Goal: Check status

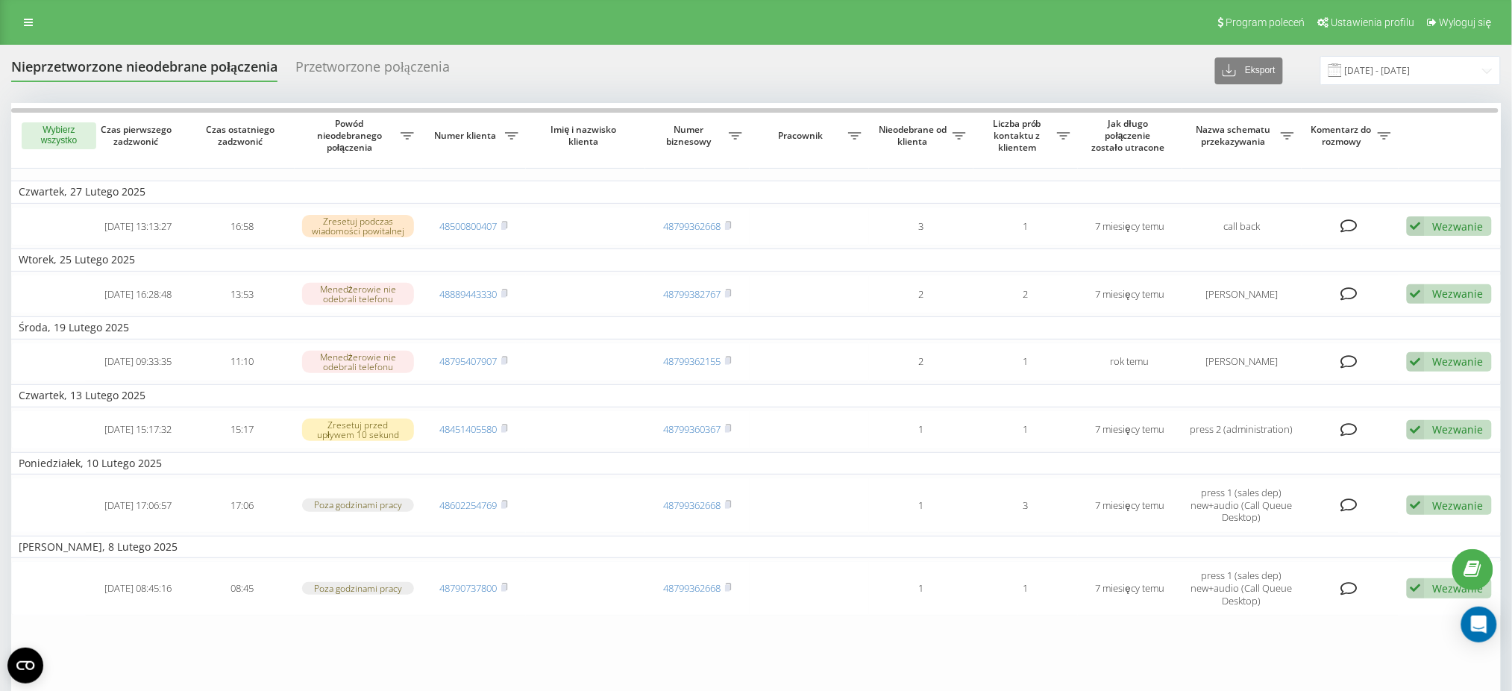
click at [1342, 67] on span at bounding box center [1334, 69] width 13 height 13
click at [1375, 76] on input "[DATE] - [DATE]" at bounding box center [1410, 70] width 181 height 29
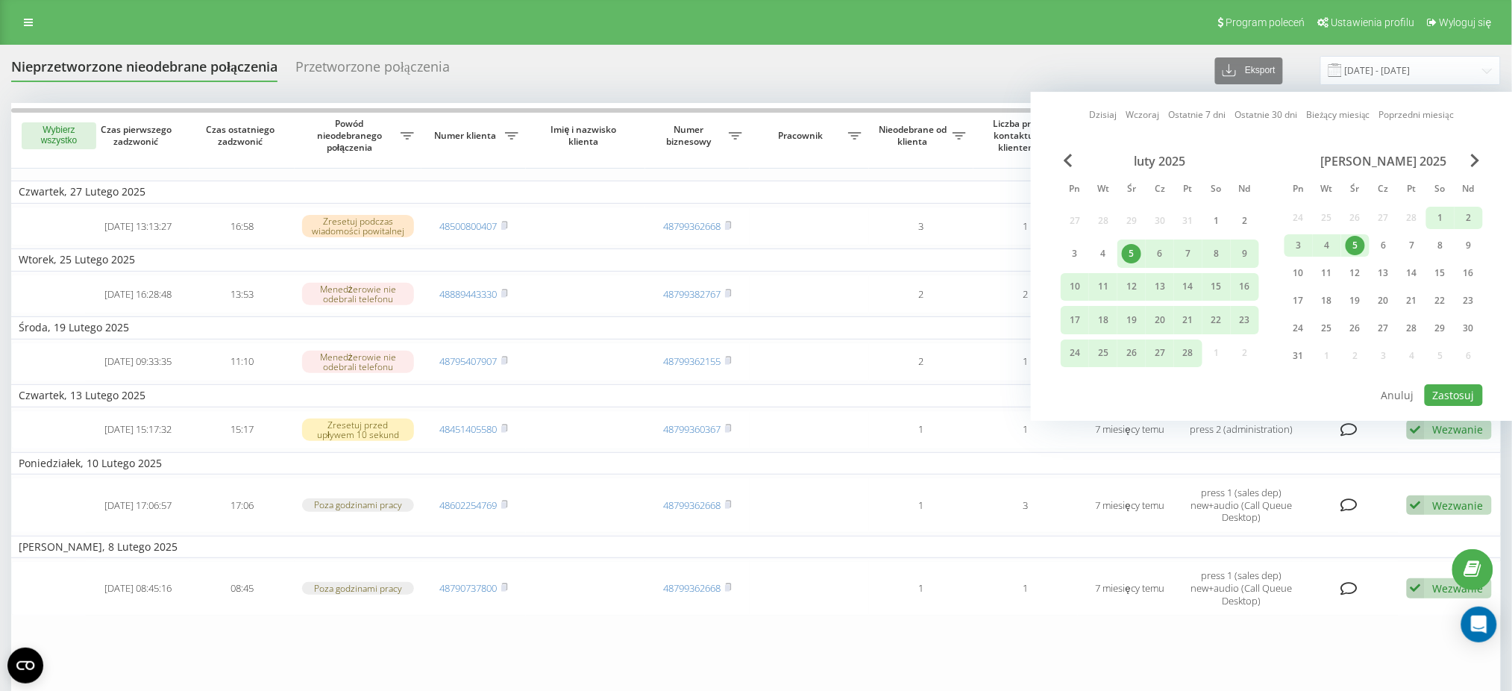
click at [1103, 113] on link "Dzisiaj" at bounding box center [1104, 115] width 28 height 14
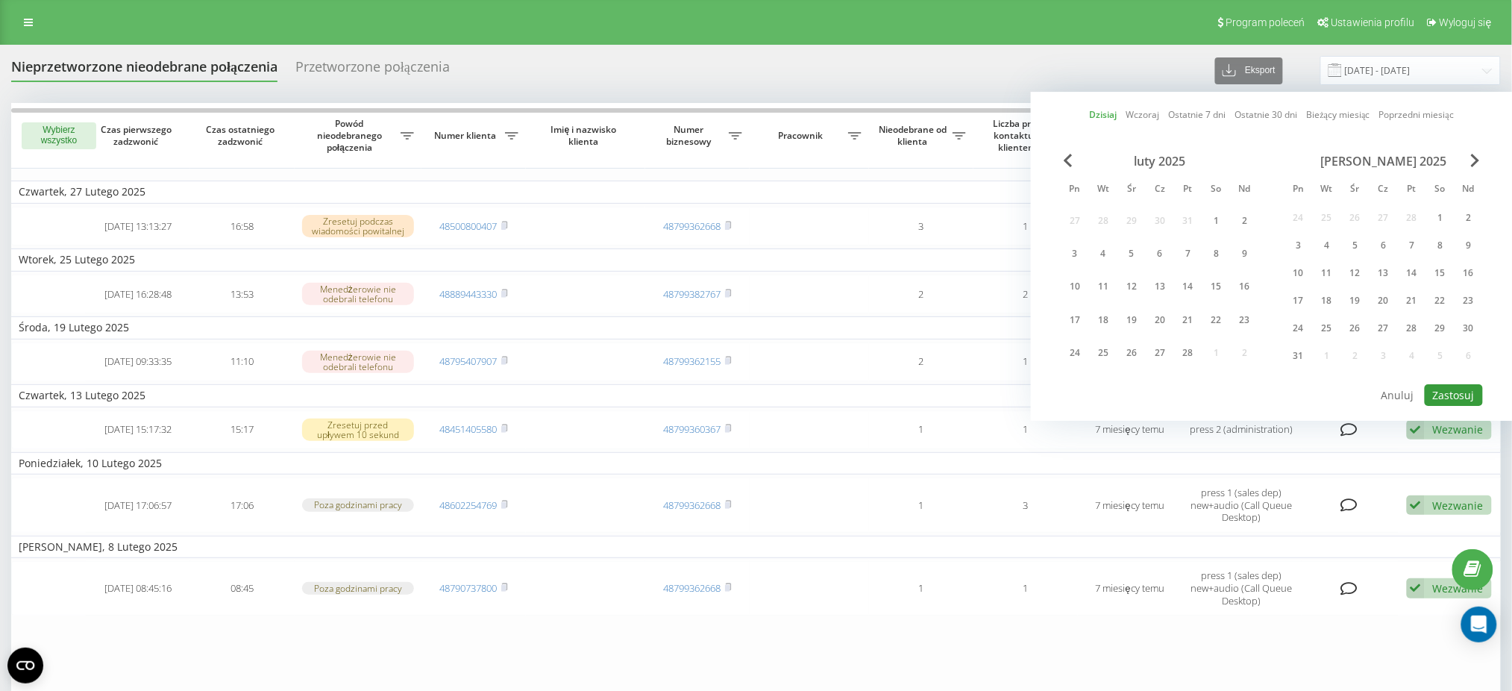
click at [1466, 384] on button "Zastosuj" at bounding box center [1454, 395] width 58 height 22
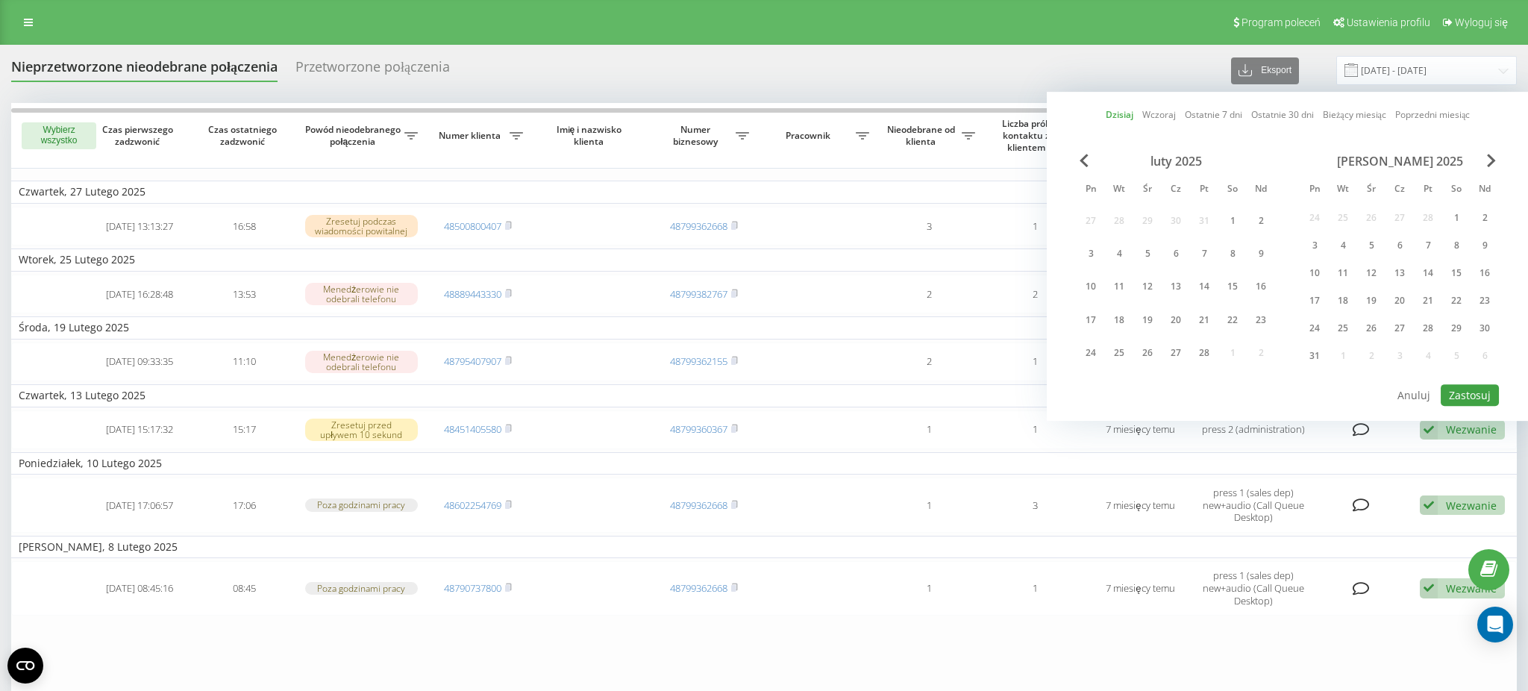
type input "[DATE] - [DATE]"
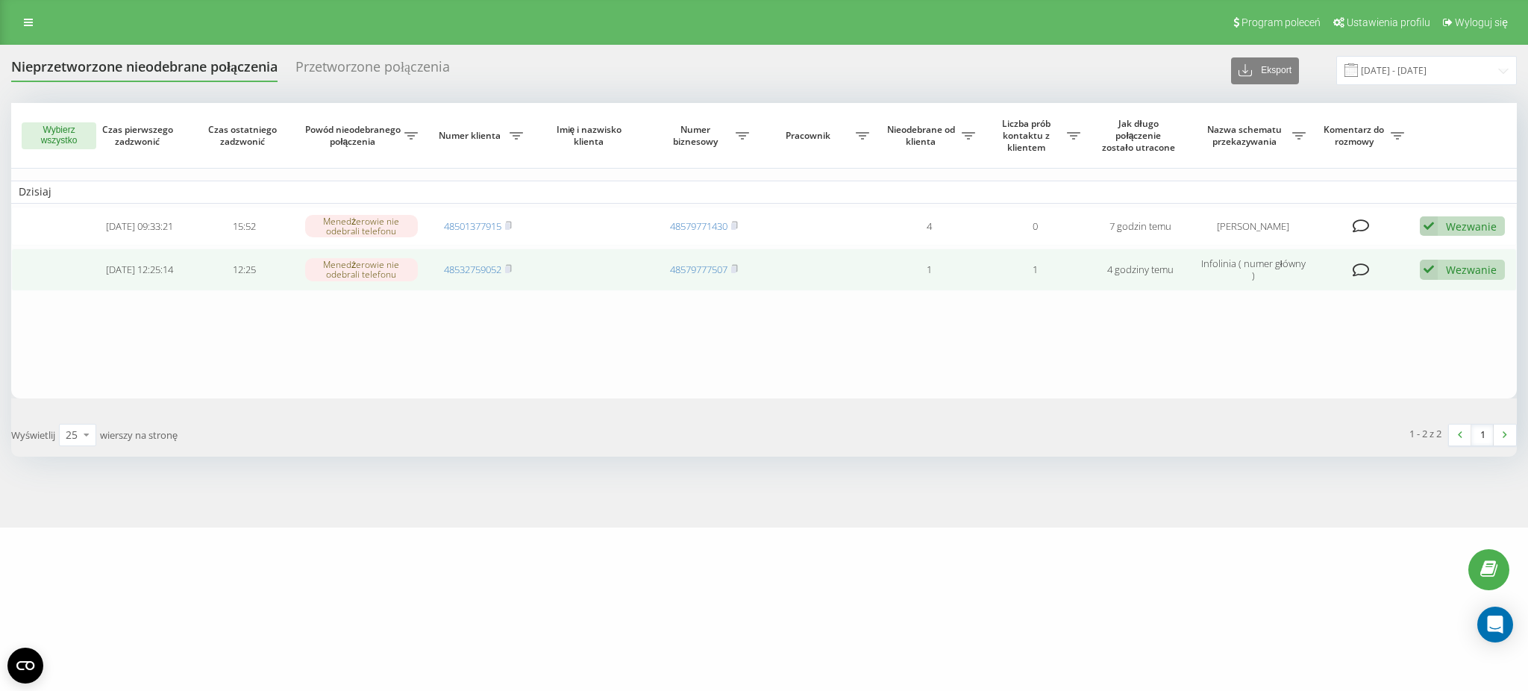
click at [1427, 270] on icon at bounding box center [1428, 270] width 18 height 20
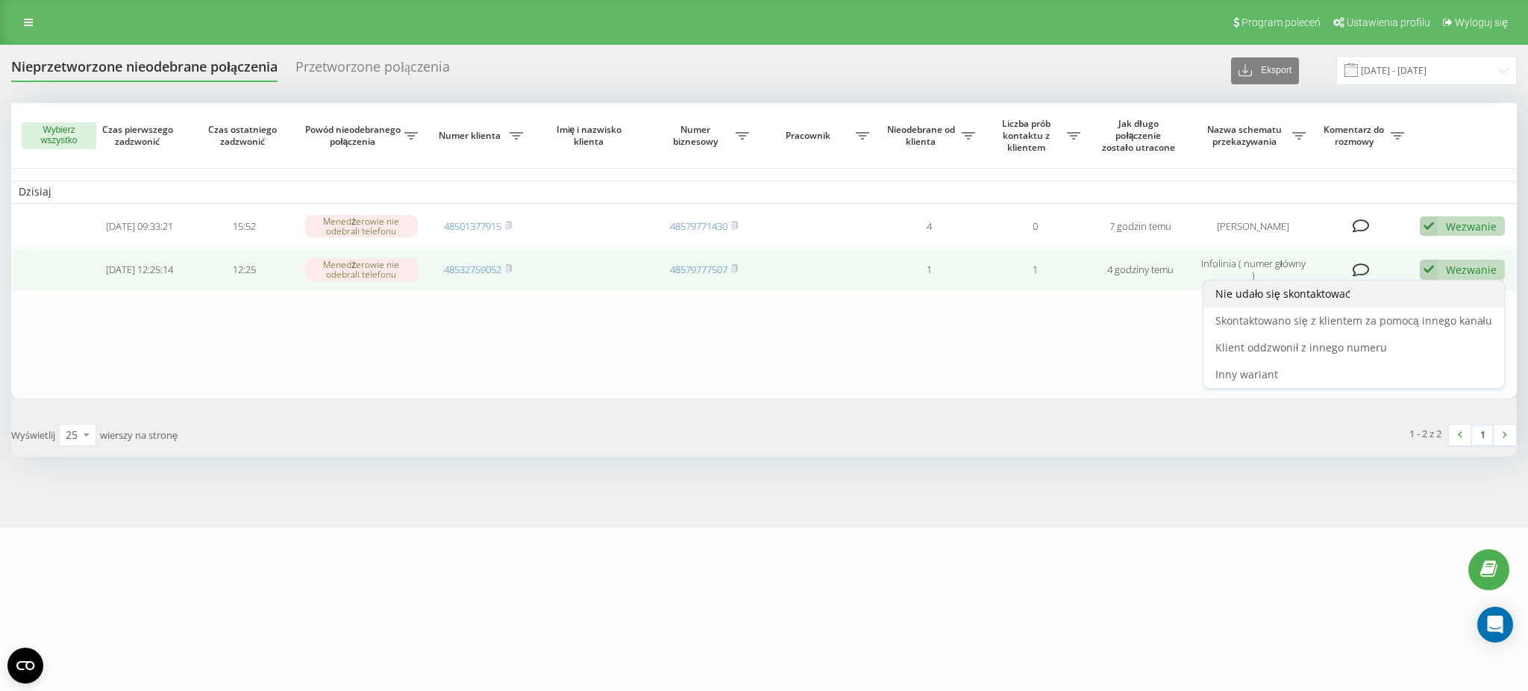
click at [1331, 291] on span "Nie udało się skontaktować" at bounding box center [1282, 293] width 135 height 14
